Goal: Information Seeking & Learning: Learn about a topic

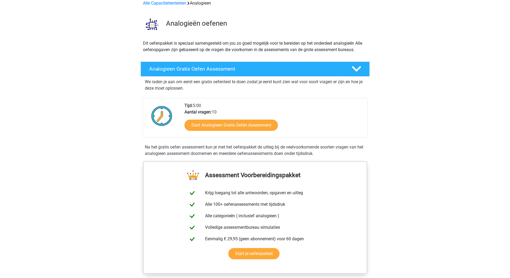
scroll to position [54, 0]
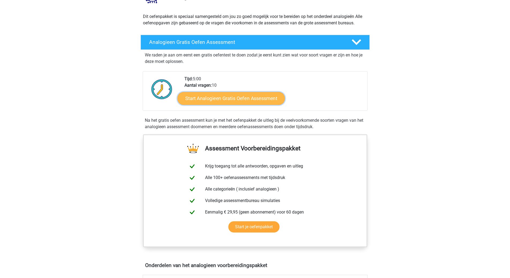
click at [261, 100] on link "Start Analogieen Gratis Oefen Assessment" at bounding box center [230, 98] width 107 height 13
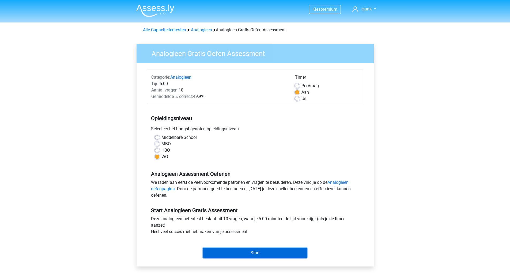
click at [291, 252] on input "Start" at bounding box center [255, 253] width 104 height 10
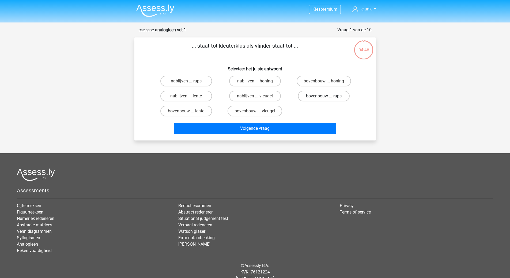
click at [334, 96] on label "bovenbouw ... rups" at bounding box center [324, 96] width 52 height 11
click at [327, 96] on input "bovenbouw ... rups" at bounding box center [325, 97] width 3 height 3
radio input "true"
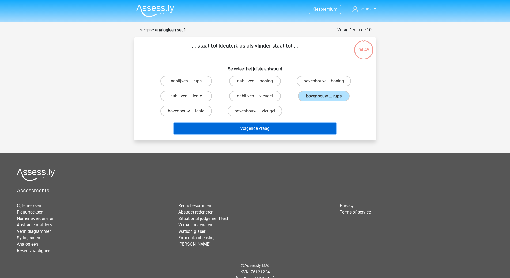
click at [273, 128] on button "Volgende vraag" at bounding box center [255, 128] width 162 height 11
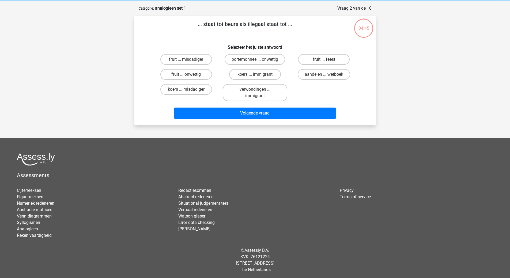
scroll to position [23, 0]
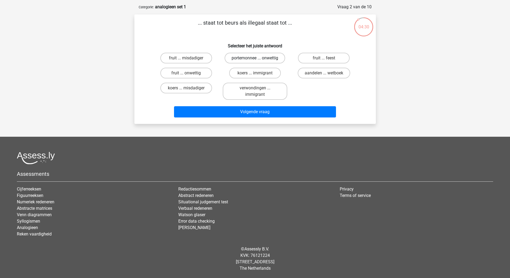
click at [270, 60] on label "portemonnee ... onwettig" at bounding box center [254, 58] width 60 height 11
click at [258, 60] on input "portemonnee ... onwettig" at bounding box center [256, 59] width 3 height 3
radio input "true"
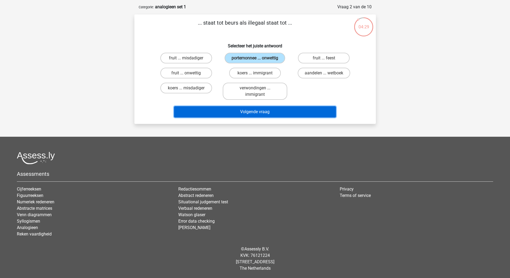
click at [284, 116] on button "Volgende vraag" at bounding box center [255, 111] width 162 height 11
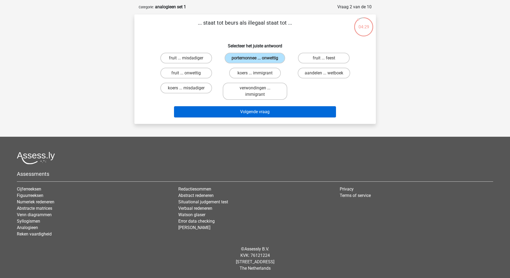
scroll to position [17, 0]
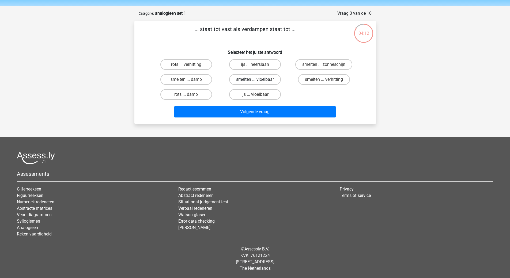
click at [270, 81] on label "smelten ... vloeibaar" at bounding box center [255, 79] width 52 height 11
click at [258, 81] on input "smelten ... vloeibaar" at bounding box center [256, 80] width 3 height 3
radio input "true"
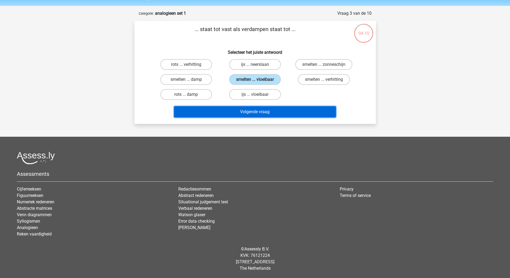
click at [293, 113] on button "Volgende vraag" at bounding box center [255, 111] width 162 height 11
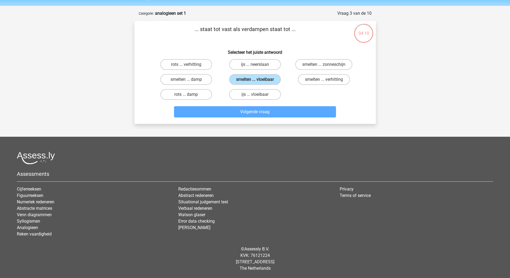
scroll to position [27, 0]
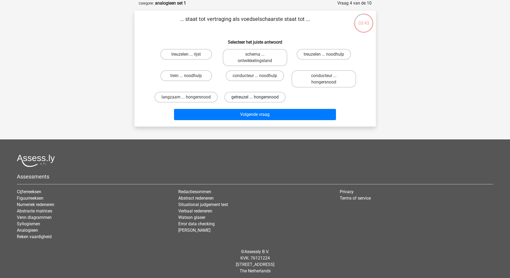
click at [268, 96] on label "getreuzel ... hongersnood" at bounding box center [254, 97] width 61 height 11
click at [258, 97] on input "getreuzel ... hongersnood" at bounding box center [256, 98] width 3 height 3
radio input "true"
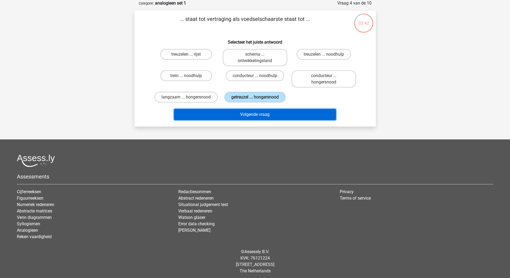
click at [267, 116] on button "Volgende vraag" at bounding box center [255, 114] width 162 height 11
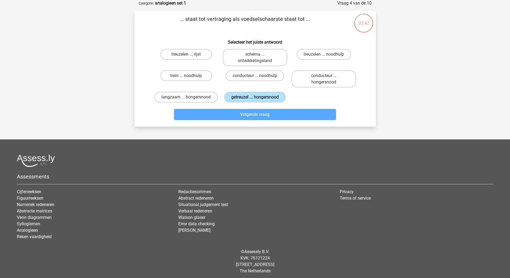
scroll to position [17, 0]
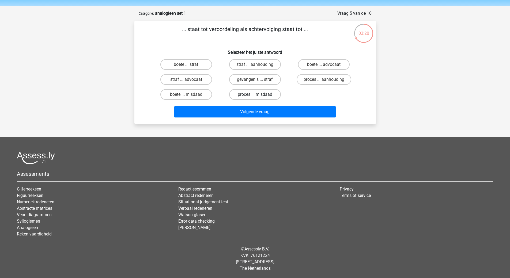
click at [271, 93] on label "proces ... misdaad" at bounding box center [255, 94] width 52 height 11
click at [258, 94] on input "proces ... misdaad" at bounding box center [256, 95] width 3 height 3
radio input "true"
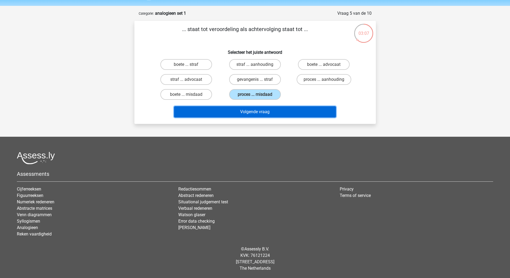
click at [270, 115] on button "Volgende vraag" at bounding box center [255, 111] width 162 height 11
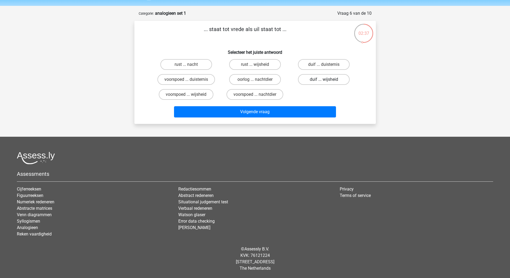
click at [336, 81] on label "duif ... wijsheid" at bounding box center [324, 79] width 52 height 11
click at [327, 81] on input "duif ... wijsheid" at bounding box center [325, 80] width 3 height 3
radio input "true"
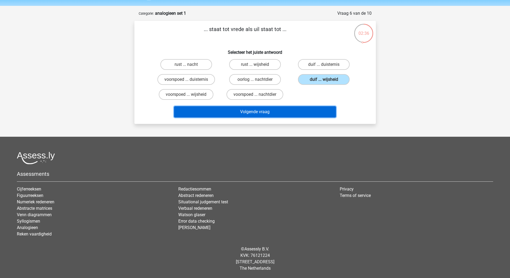
click at [310, 114] on button "Volgende vraag" at bounding box center [255, 111] width 162 height 11
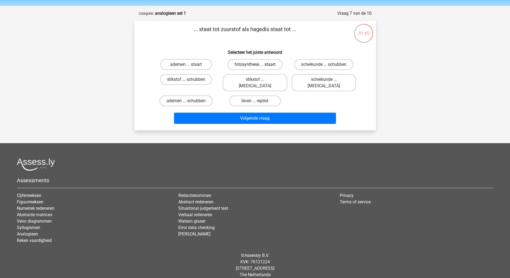
click at [279, 64] on label "fotosynthese ... staart" at bounding box center [254, 64] width 55 height 11
click at [258, 64] on input "fotosynthese ... staart" at bounding box center [256, 65] width 3 height 3
radio input "true"
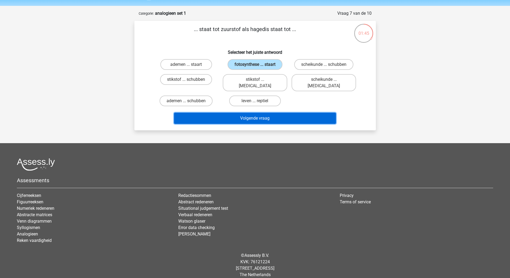
click at [294, 113] on button "Volgende vraag" at bounding box center [255, 118] width 162 height 11
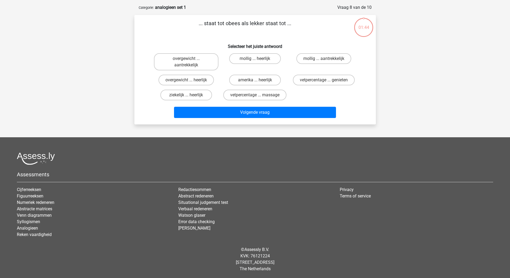
scroll to position [23, 0]
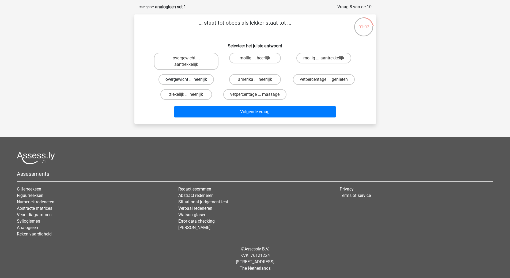
click at [203, 79] on label "overgewicht ... heerlijk" at bounding box center [185, 79] width 55 height 11
click at [189, 79] on input "overgewicht ... heerlijk" at bounding box center [187, 80] width 3 height 3
radio input "true"
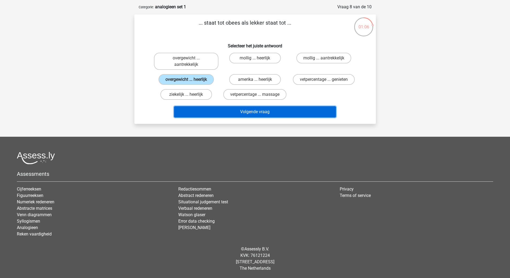
click at [254, 112] on button "Volgende vraag" at bounding box center [255, 111] width 162 height 11
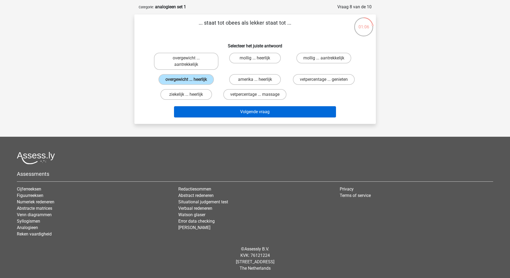
scroll to position [17, 0]
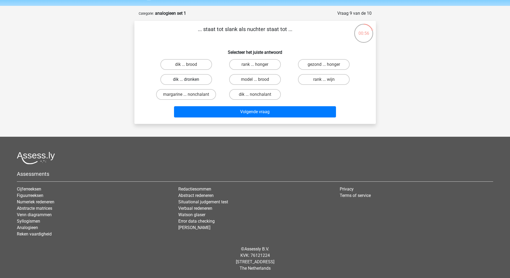
click at [200, 80] on label "dik ... dronken" at bounding box center [186, 79] width 52 height 11
click at [189, 80] on input "dik ... dronken" at bounding box center [187, 80] width 3 height 3
radio input "true"
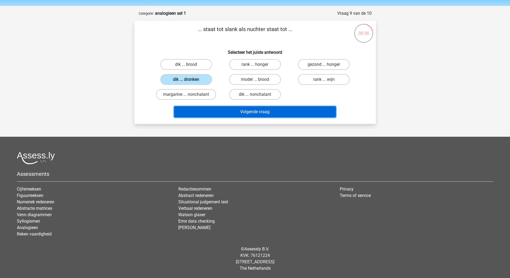
click at [243, 113] on button "Volgende vraag" at bounding box center [255, 111] width 162 height 11
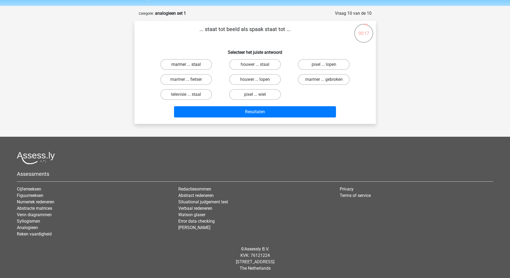
click at [202, 64] on label "marmer ... staal" at bounding box center [186, 64] width 52 height 11
click at [189, 64] on input "marmer ... staal" at bounding box center [187, 65] width 3 height 3
radio input "true"
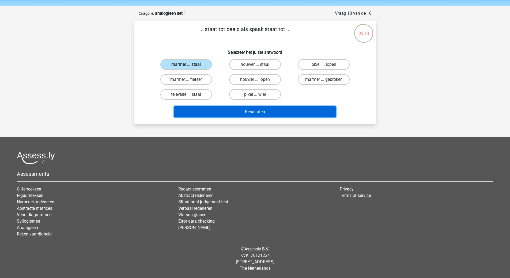
click at [252, 113] on button "Resultaten" at bounding box center [255, 111] width 162 height 11
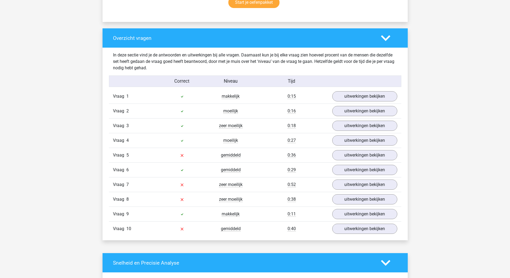
scroll to position [375, 0]
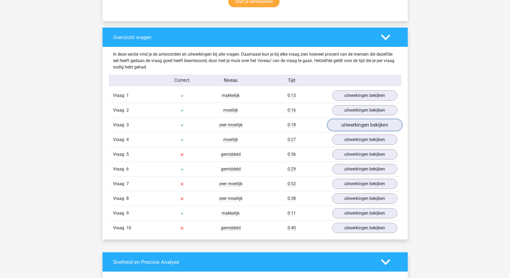
click at [384, 126] on link "uitwerkingen bekijken" at bounding box center [364, 125] width 75 height 12
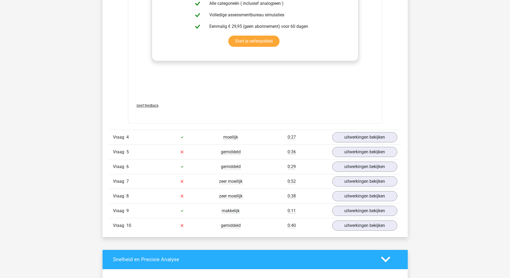
scroll to position [669, 0]
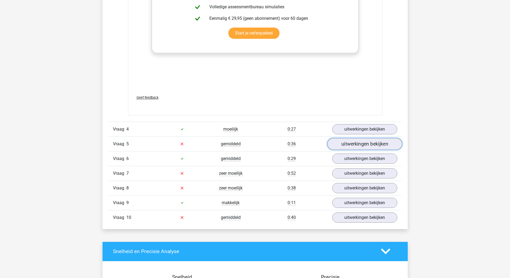
click at [384, 144] on link "uitwerkingen bekijken" at bounding box center [364, 144] width 75 height 12
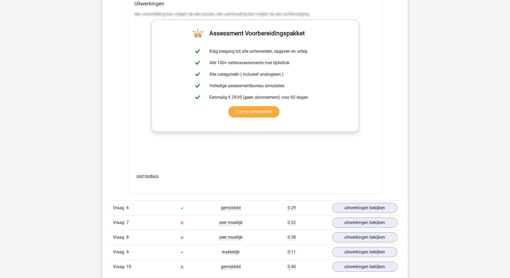
scroll to position [936, 0]
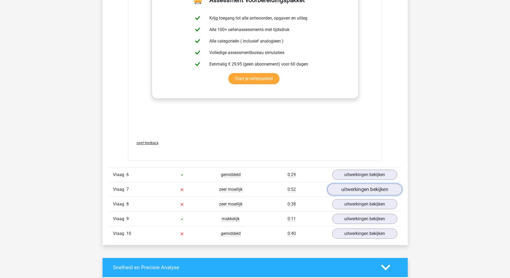
click at [370, 188] on link "uitwerkingen bekijken" at bounding box center [364, 190] width 75 height 12
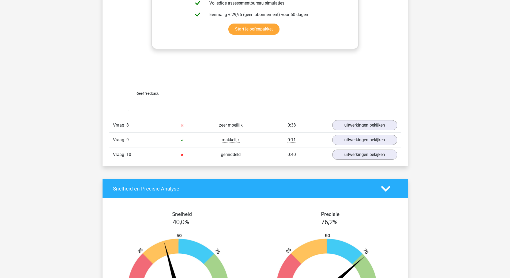
scroll to position [1311, 0]
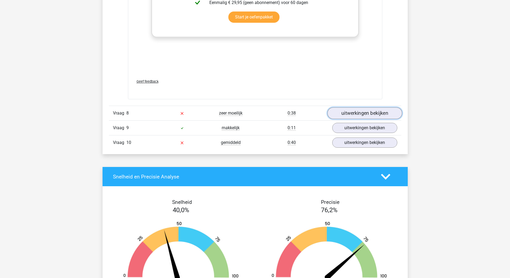
click at [358, 115] on link "uitwerkingen bekijken" at bounding box center [364, 113] width 75 height 12
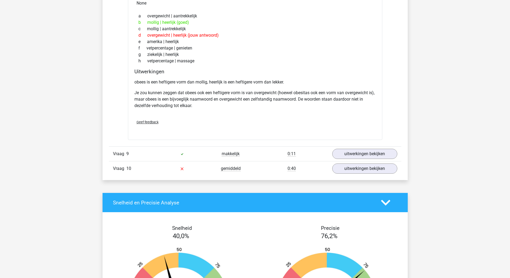
scroll to position [1472, 0]
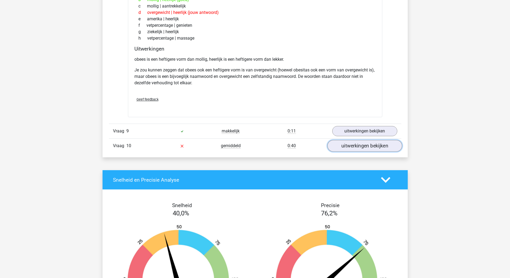
click at [381, 149] on link "uitwerkingen bekijken" at bounding box center [364, 146] width 75 height 12
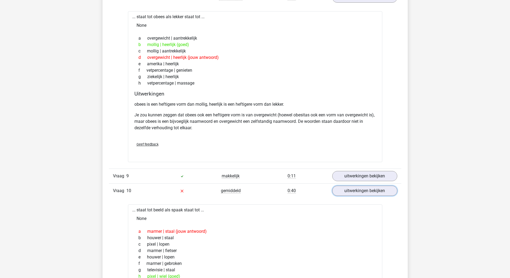
scroll to position [1418, 0]
